Goal: Obtain resource: Download file/media

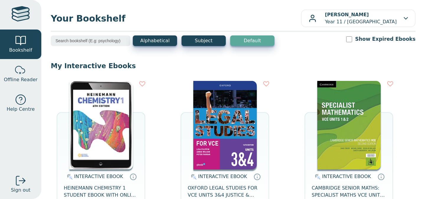
scroll to position [67, 0]
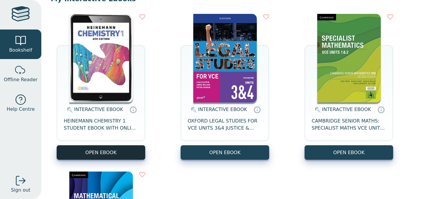
click at [122, 152] on button "OPEN EBOOK" at bounding box center [101, 152] width 89 height 14
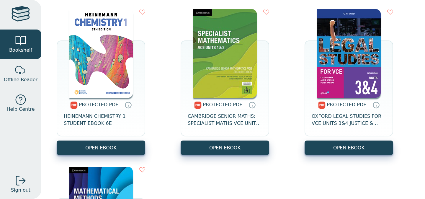
scroll to position [453, 0]
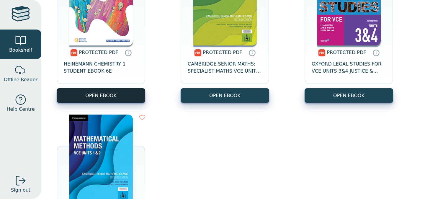
click at [116, 95] on link "OPEN EBOOK" at bounding box center [101, 95] width 89 height 14
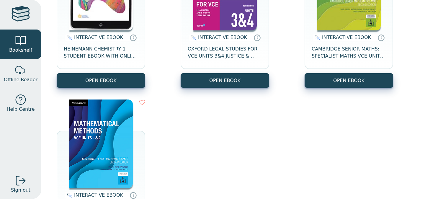
scroll to position [138, 0]
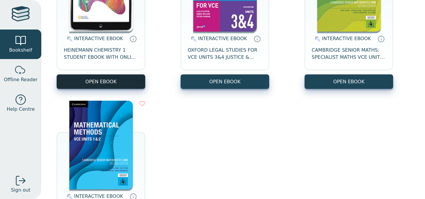
click at [112, 84] on button "OPEN EBOOK" at bounding box center [101, 81] width 89 height 14
